Goal: Find specific page/section: Find specific page/section

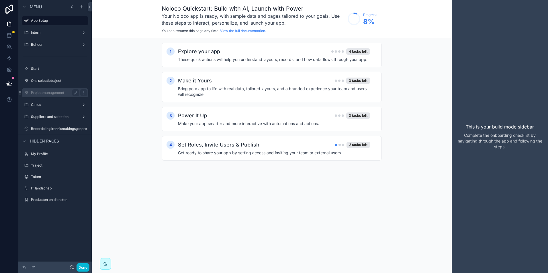
click at [48, 92] on label "Projectmanagement" at bounding box center [54, 92] width 46 height 5
